Goal: Transaction & Acquisition: Obtain resource

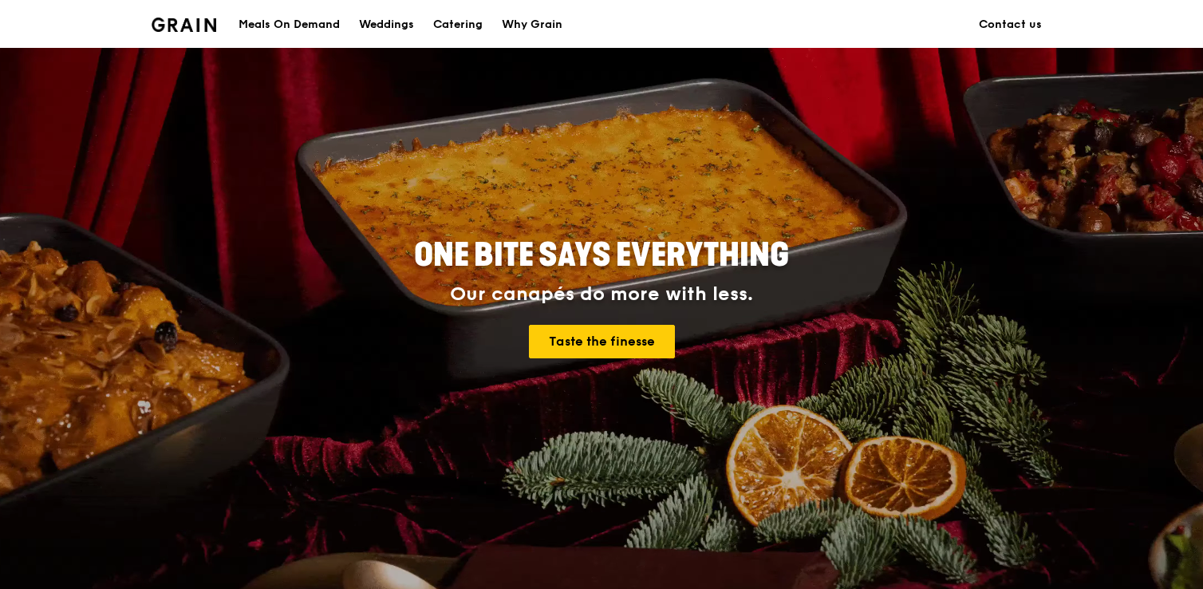
scroll to position [74, 0]
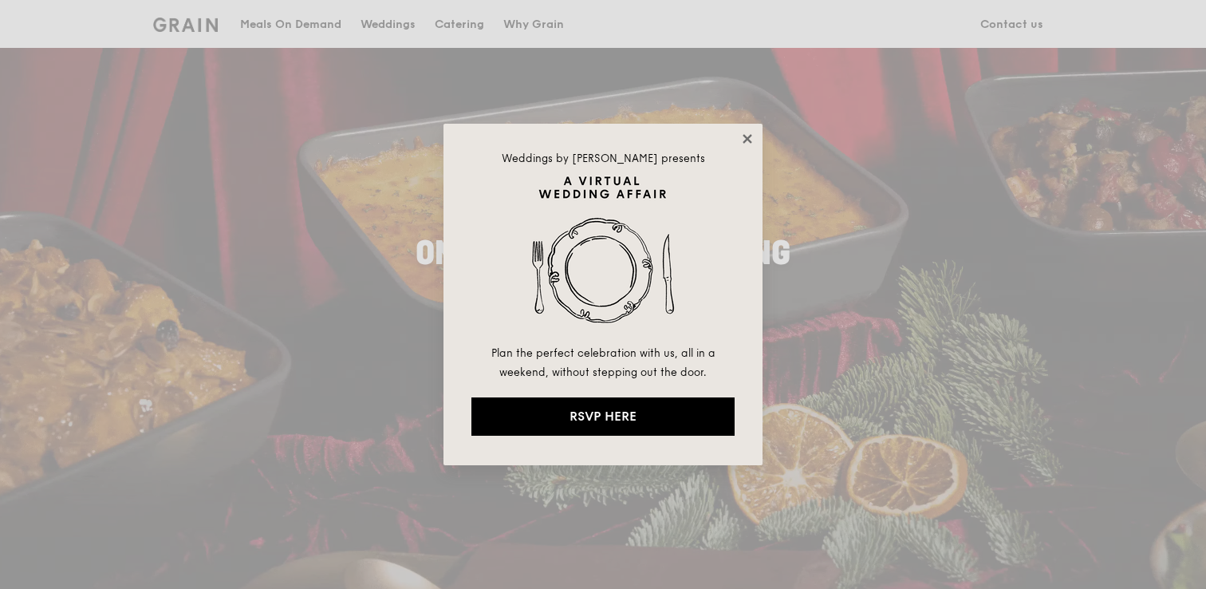
click at [751, 132] on icon at bounding box center [747, 139] width 14 height 14
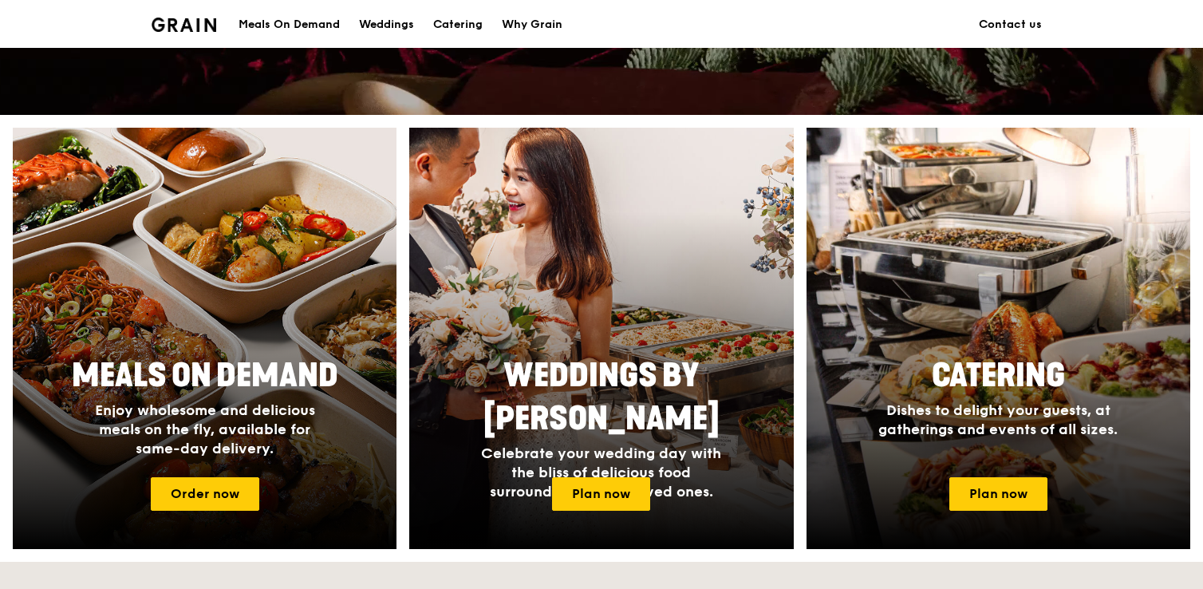
scroll to position [561, 0]
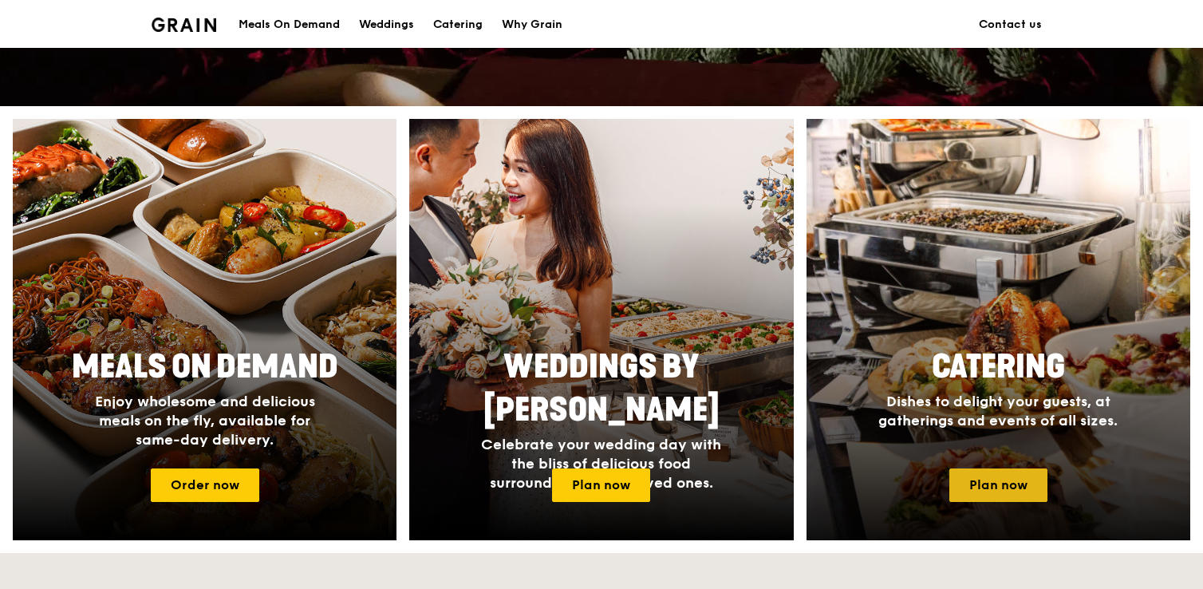
click at [988, 483] on link "Plan now" at bounding box center [998, 485] width 98 height 34
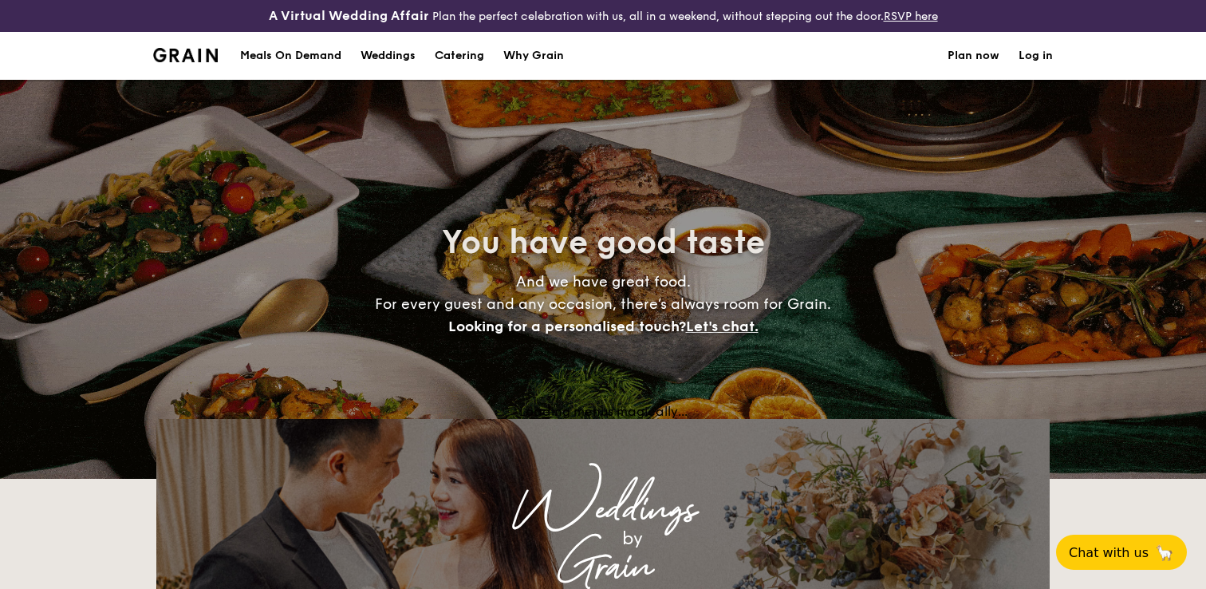
select select
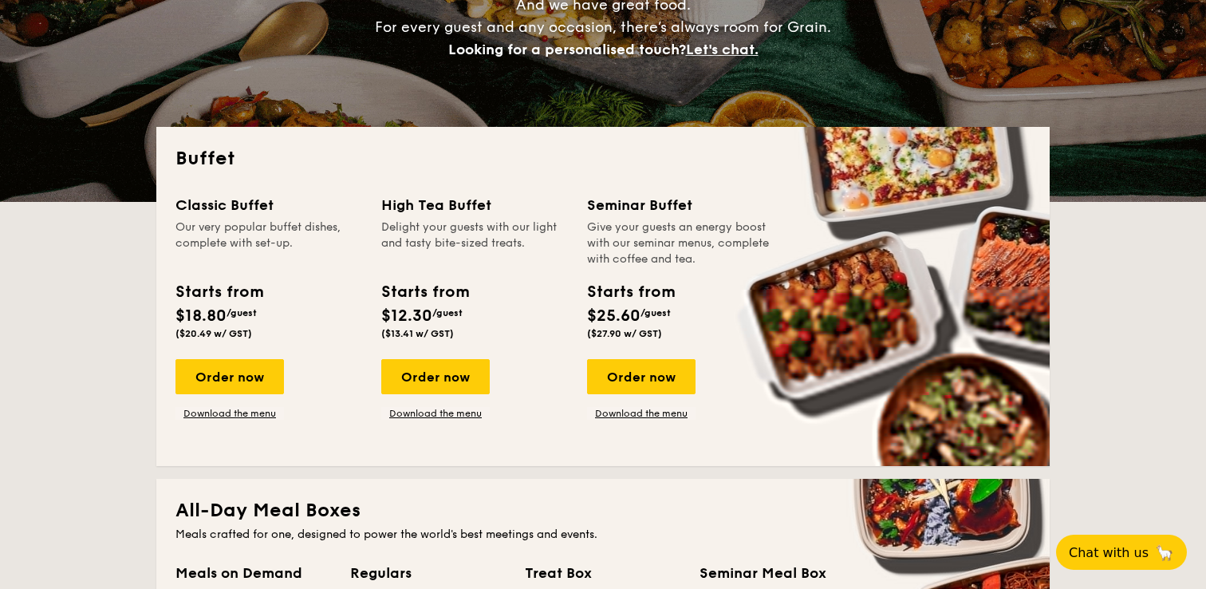
scroll to position [278, 0]
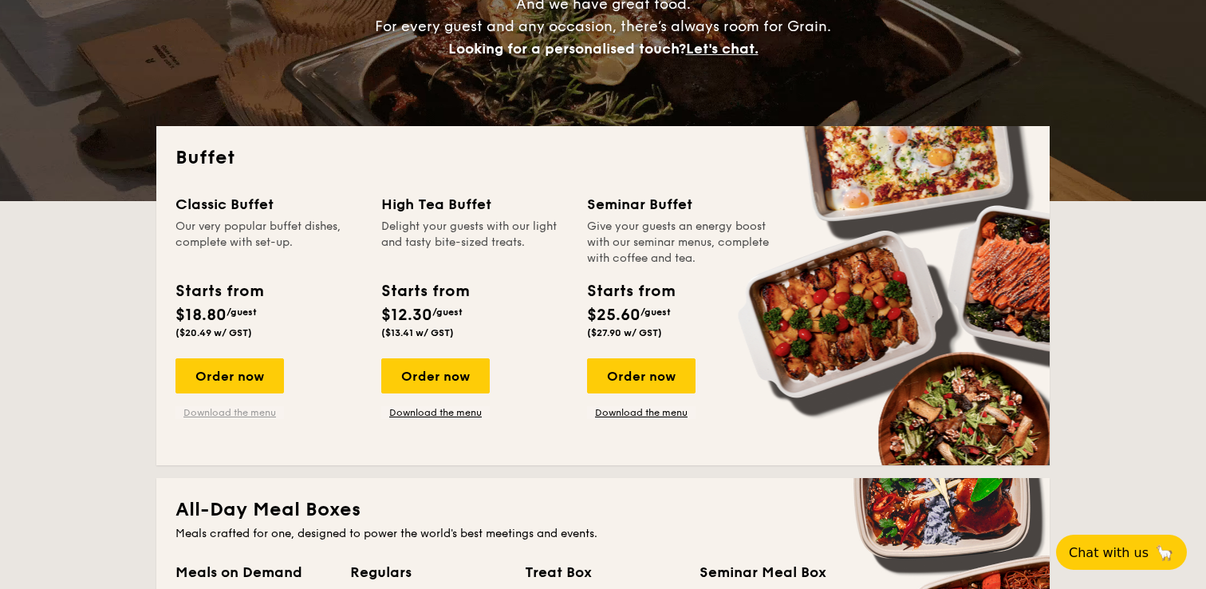
click at [231, 413] on link "Download the menu" at bounding box center [230, 412] width 108 height 13
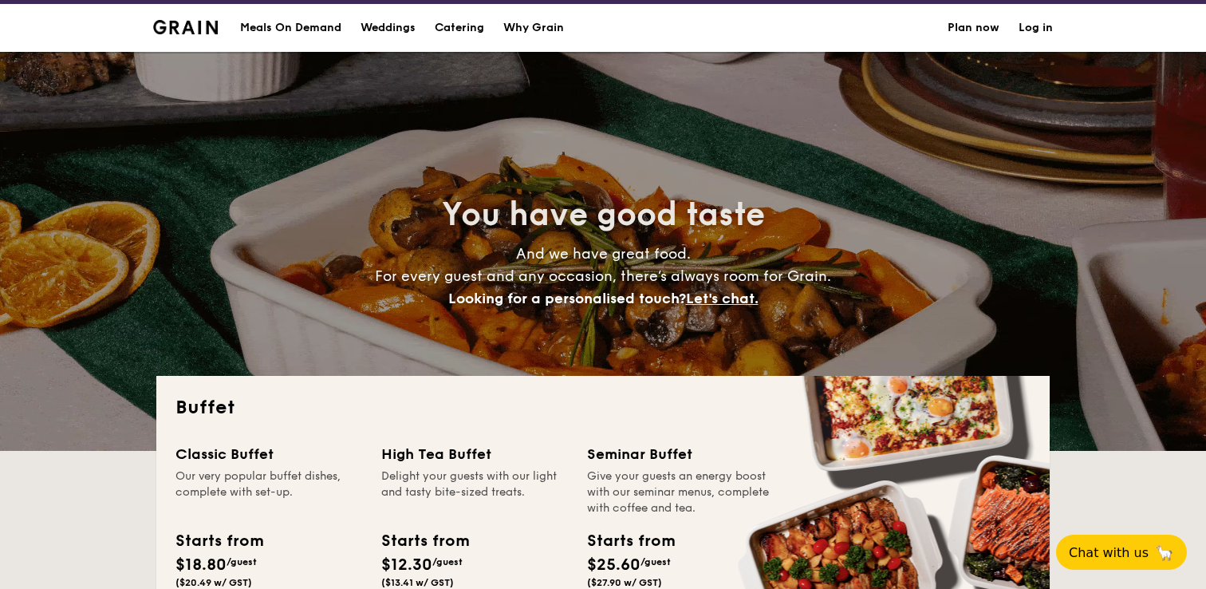
scroll to position [0, 0]
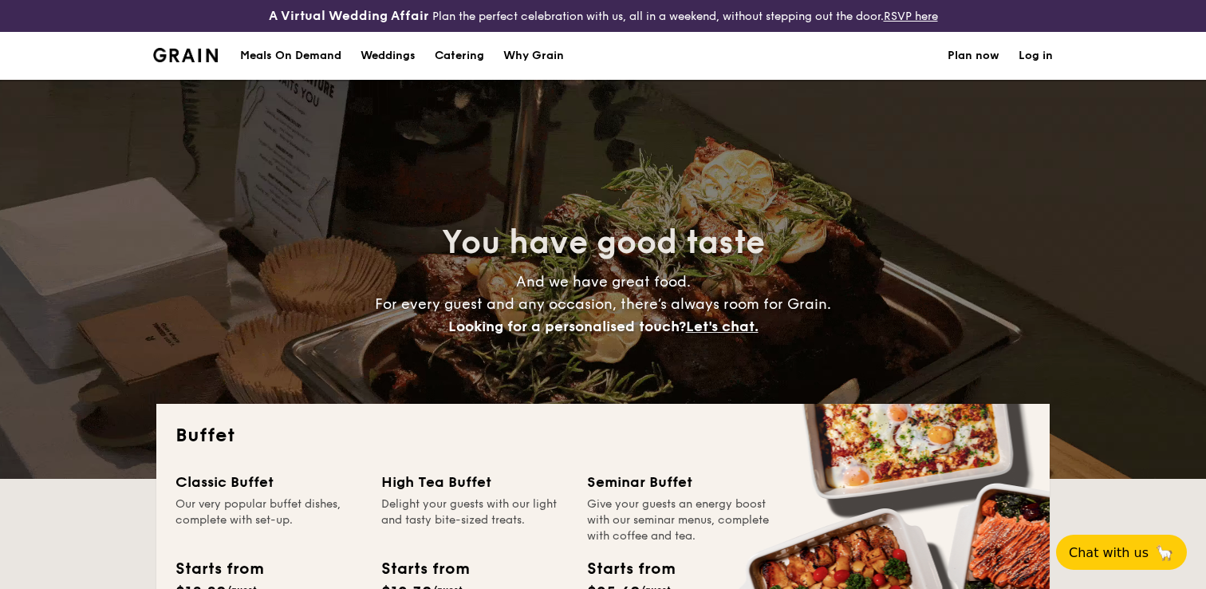
click at [282, 53] on div "Meals On Demand" at bounding box center [290, 56] width 101 height 48
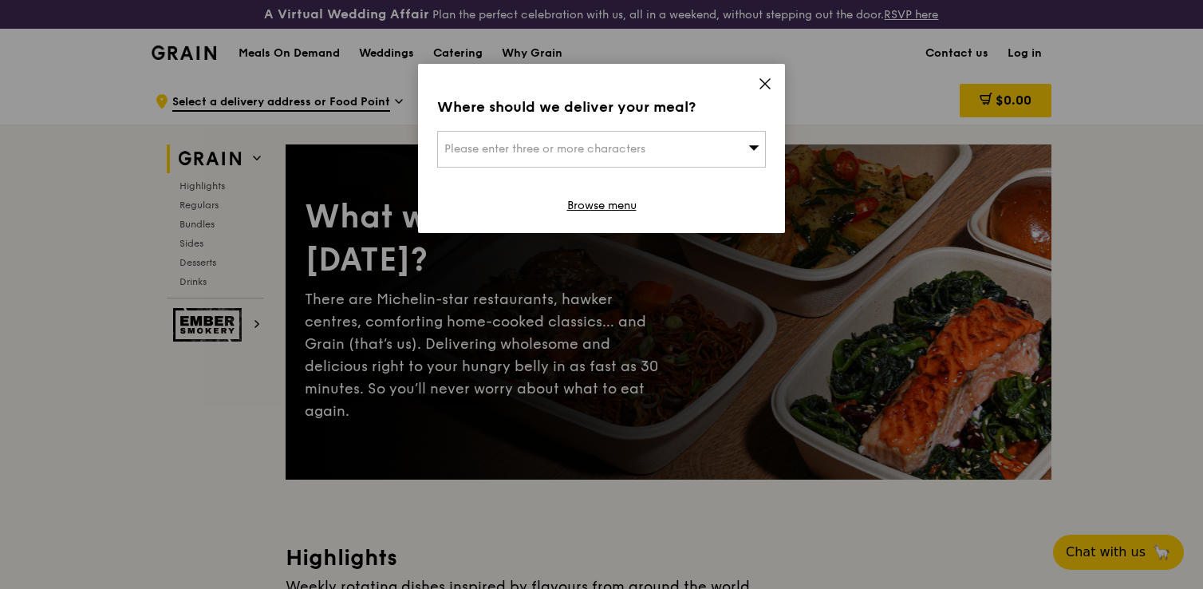
click at [764, 77] on icon at bounding box center [765, 84] width 14 height 14
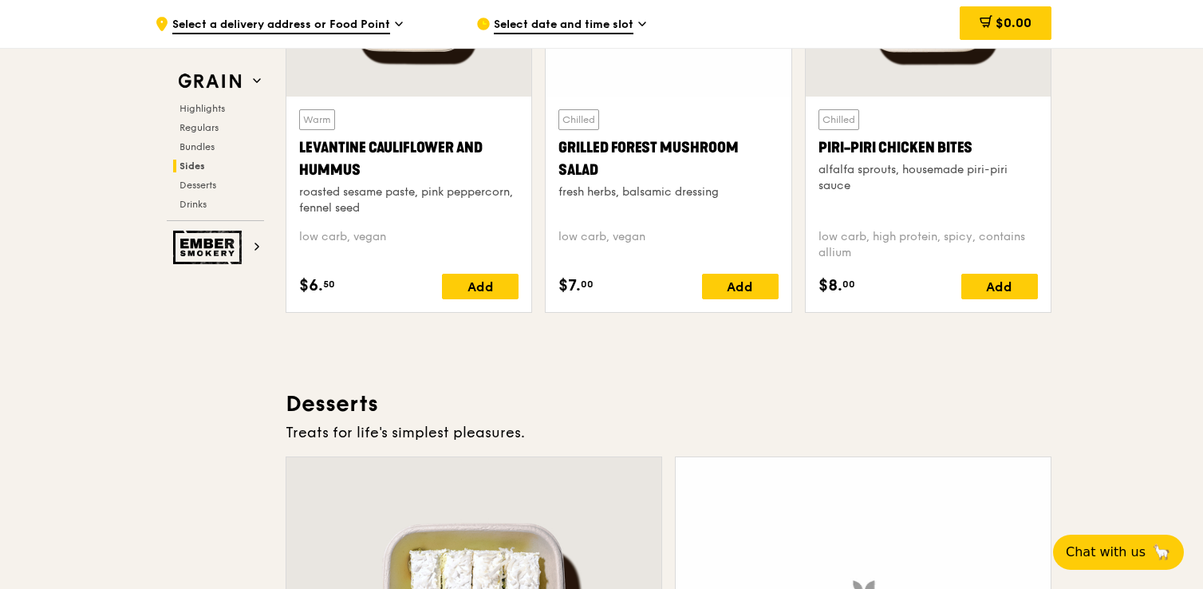
scroll to position [4285, 0]
